Goal: Information Seeking & Learning: Find specific fact

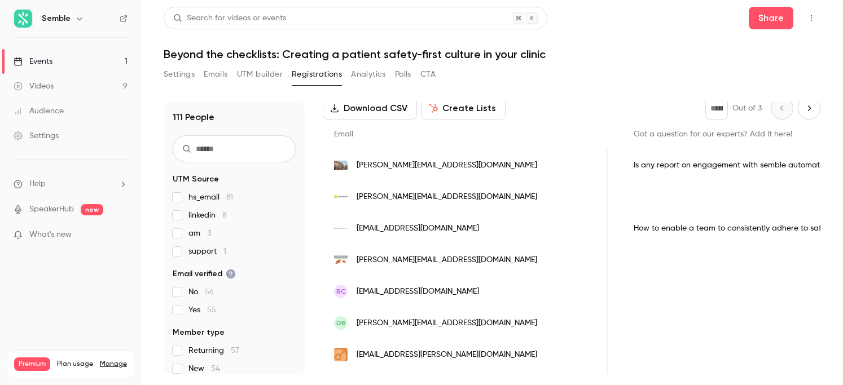
scroll to position [57, 0]
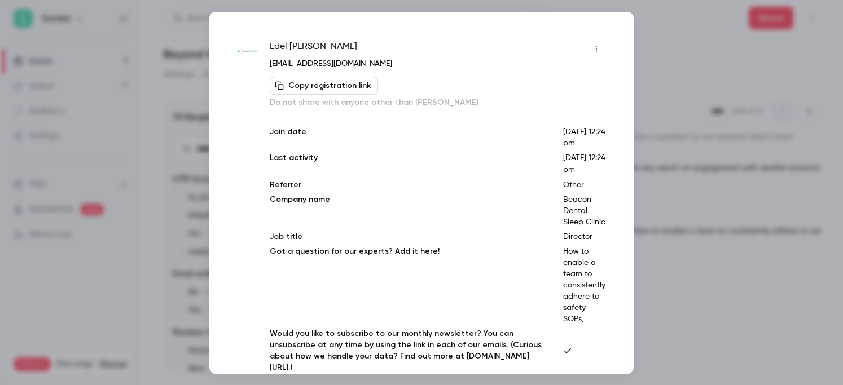
click at [574, 253] on p "How to enable a team to consistently adhere to safety SOPs," at bounding box center [584, 284] width 42 height 79
copy p "How to enable a team to consistently adhere to safety SOPs,"
click at [696, 221] on div at bounding box center [421, 192] width 843 height 385
